Goal: Navigation & Orientation: Find specific page/section

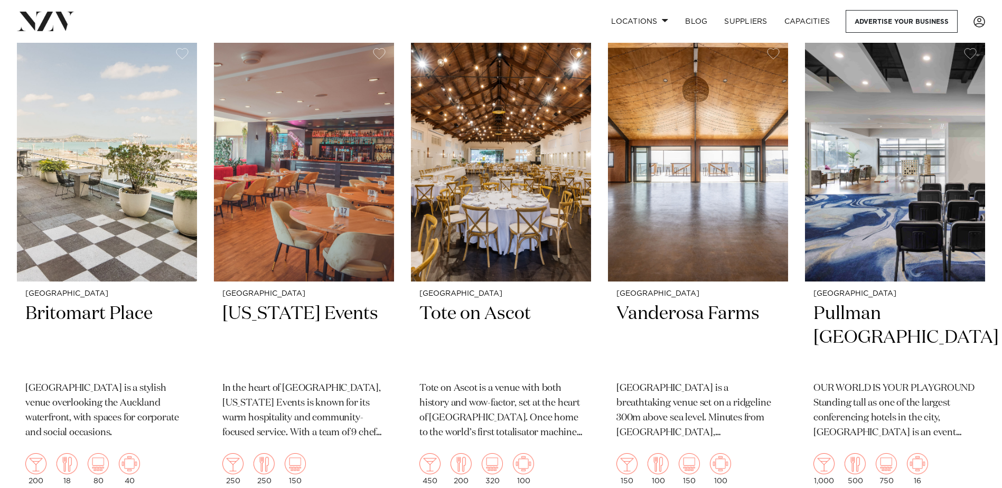
scroll to position [1851, 0]
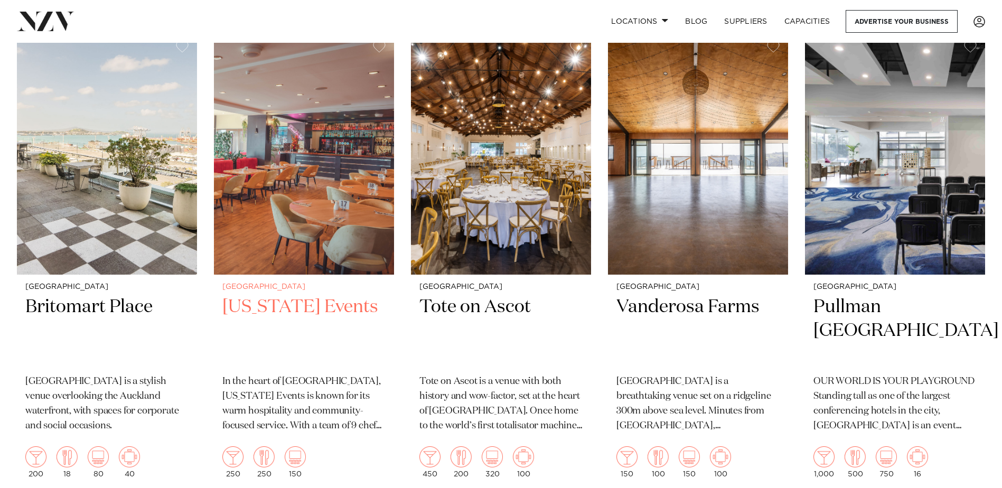
click at [301, 201] on img at bounding box center [304, 153] width 180 height 241
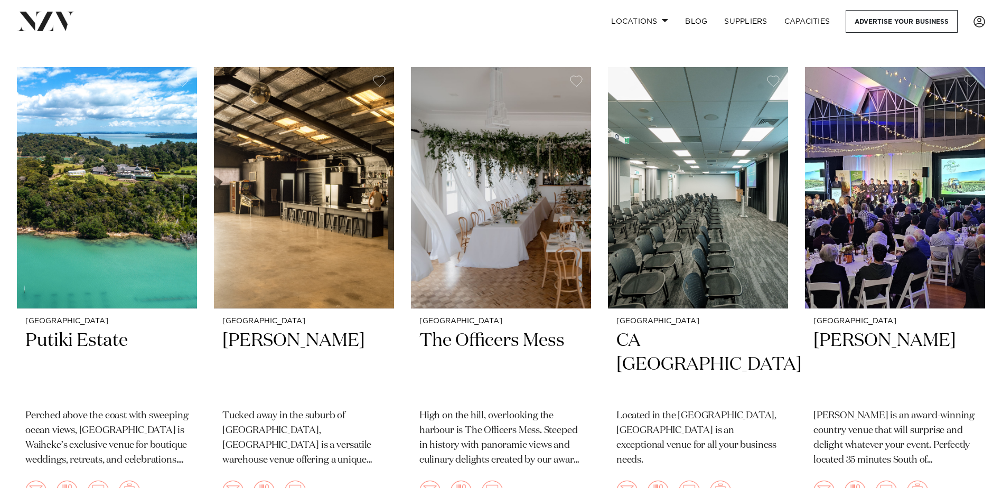
scroll to position [7027, 0]
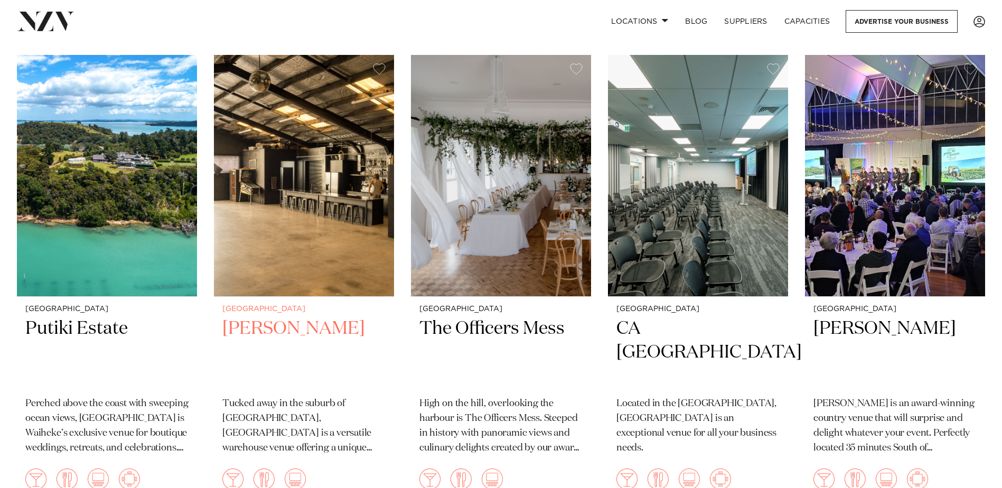
click at [303, 185] on img at bounding box center [304, 175] width 180 height 241
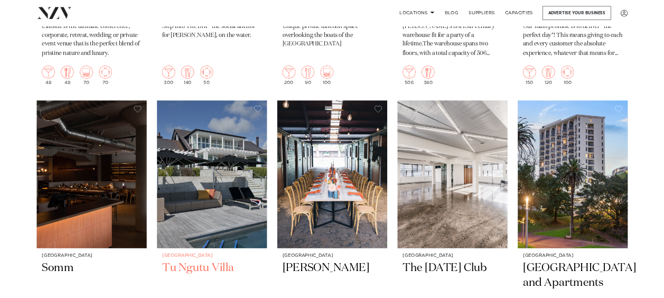
scroll to position [10577, 0]
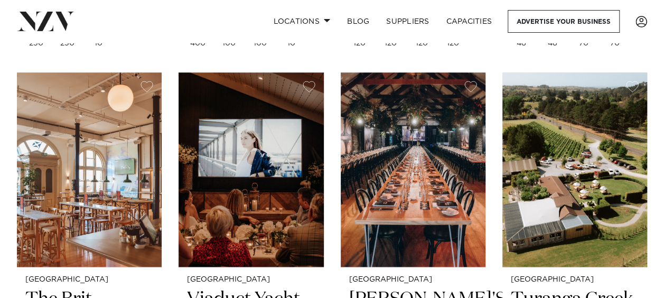
click at [645, 267] on img at bounding box center [574, 169] width 145 height 194
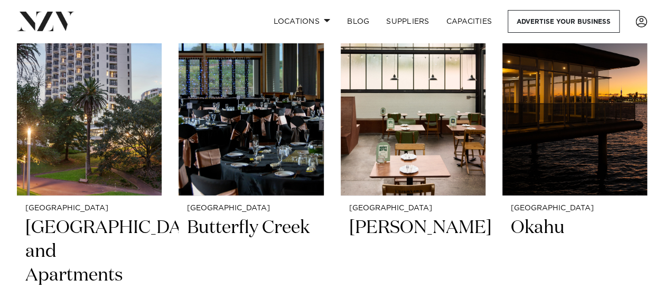
scroll to position [11513, 0]
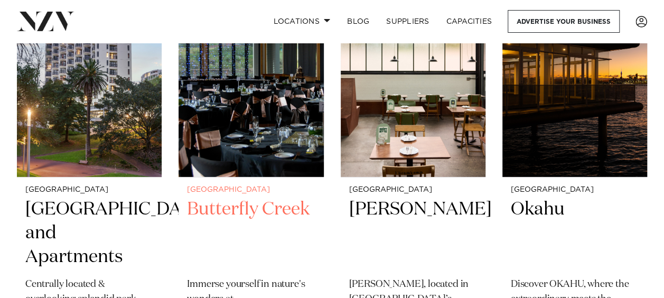
click at [260, 151] on img at bounding box center [250, 80] width 145 height 194
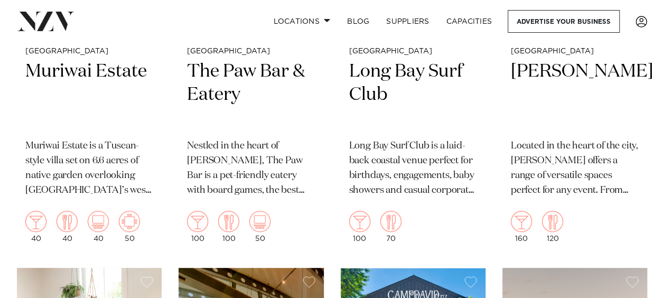
scroll to position [12093, 0]
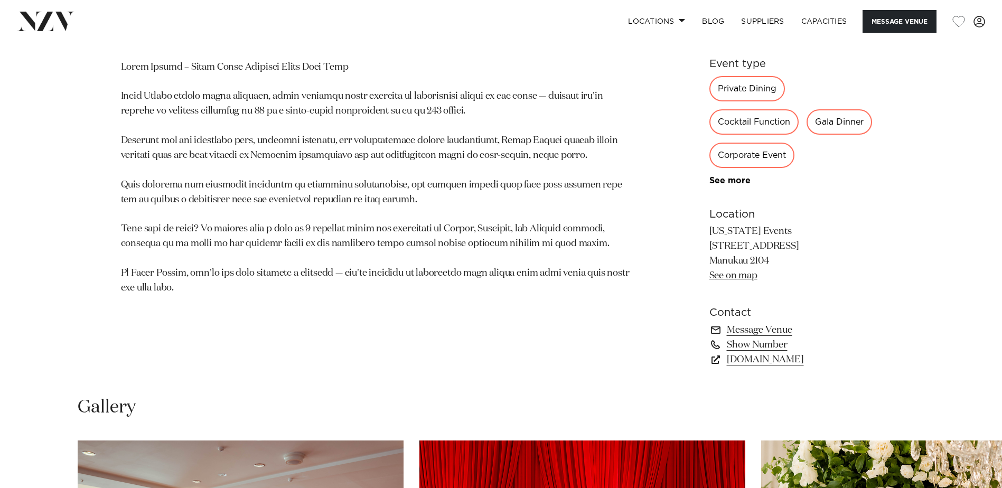
scroll to position [687, 0]
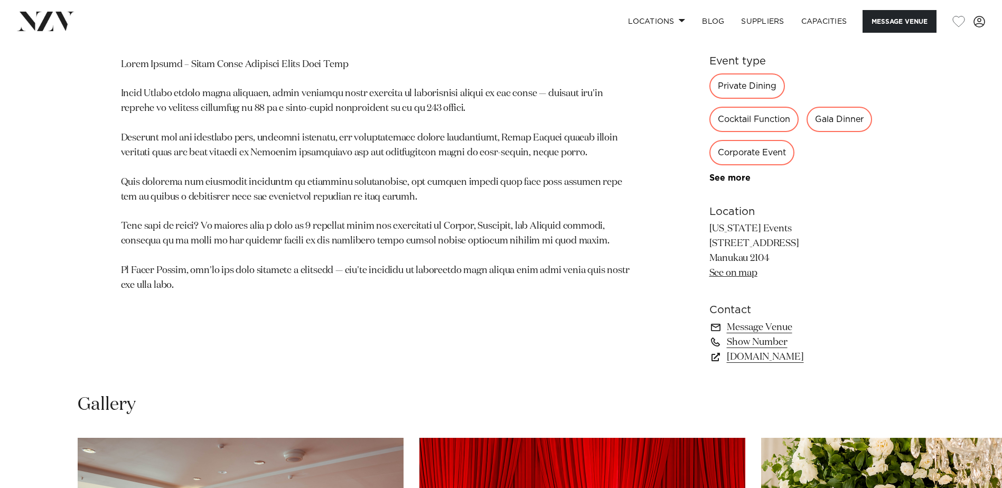
click at [723, 273] on link "See on map" at bounding box center [733, 273] width 48 height 10
